Goal: Task Accomplishment & Management: Manage account settings

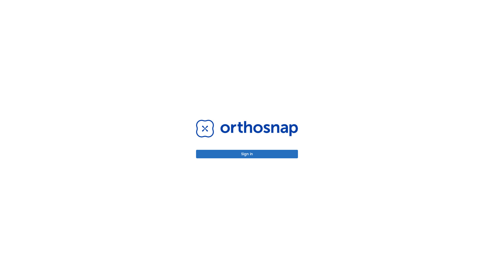
click at [247, 154] on button "Sign in" at bounding box center [247, 154] width 102 height 8
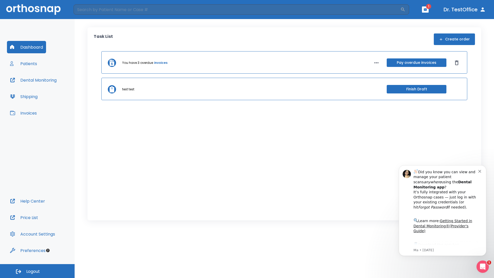
click at [37, 271] on span "Logout" at bounding box center [33, 272] width 14 height 6
